Goal: Task Accomplishment & Management: Manage account settings

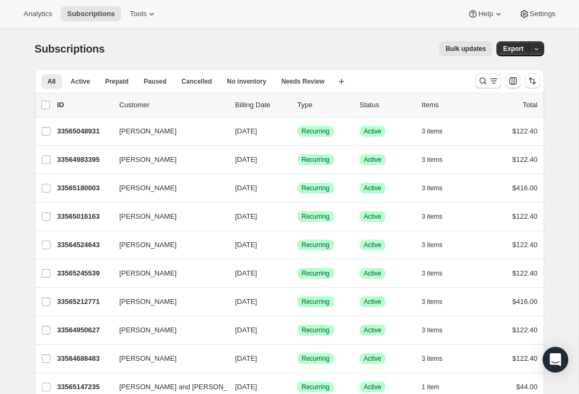
click at [480, 84] on icon "Search and filter results" at bounding box center [482, 81] width 11 height 11
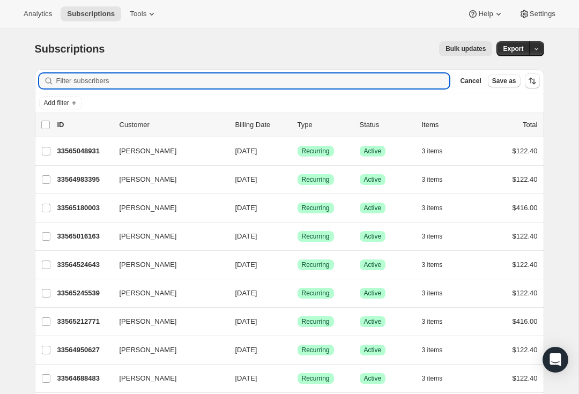
click at [358, 87] on input "Filter subscribers" at bounding box center [252, 80] width 393 height 15
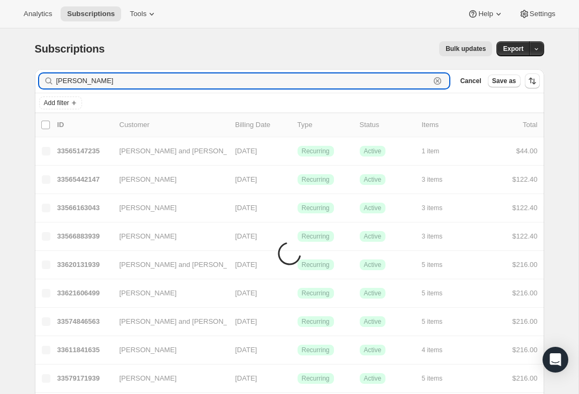
type input "[PERSON_NAME]"
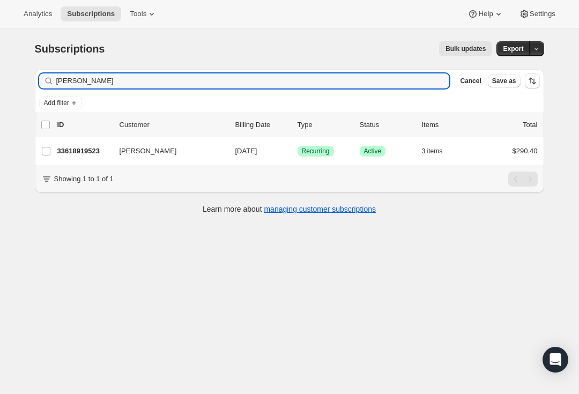
click at [84, 150] on p "33618919523" at bounding box center [84, 151] width 54 height 11
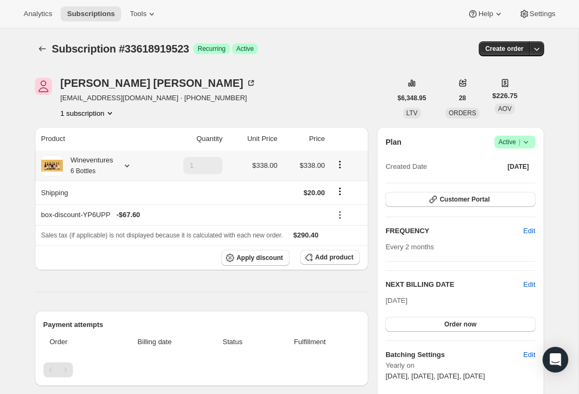
click at [102, 165] on div "Wineventures 6 Bottles" at bounding box center [88, 165] width 50 height 21
click at [492, 204] on button "Customer Portal" at bounding box center [459, 199] width 149 height 15
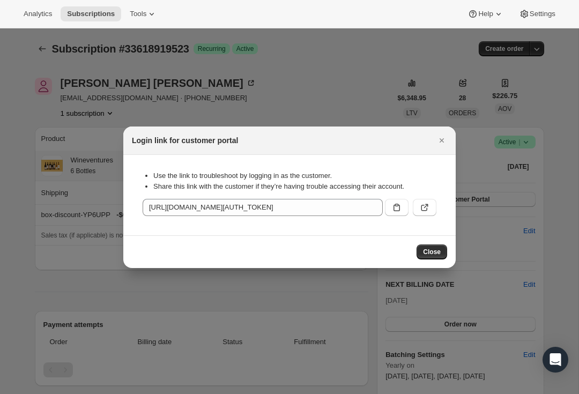
click at [421, 210] on icon ":rcc:" at bounding box center [424, 207] width 11 height 11
click at [457, 132] on div at bounding box center [289, 197] width 579 height 394
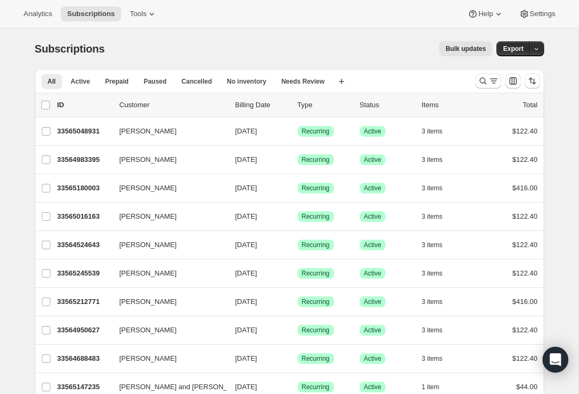
click at [167, 131] on button "[PERSON_NAME]" at bounding box center [166, 131] width 107 height 17
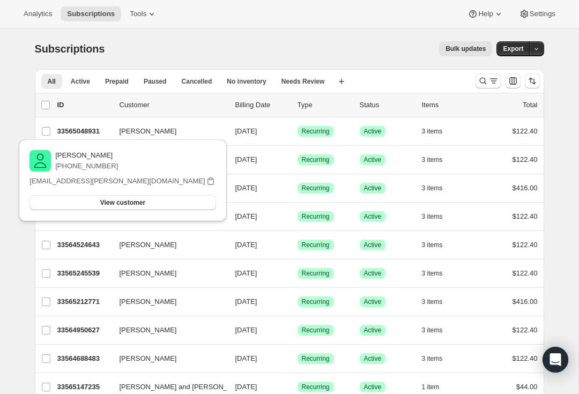
click at [145, 203] on span "View customer" at bounding box center [122, 202] width 45 height 9
